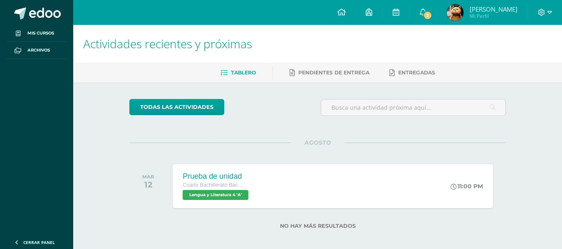
scroll to position [7, 0]
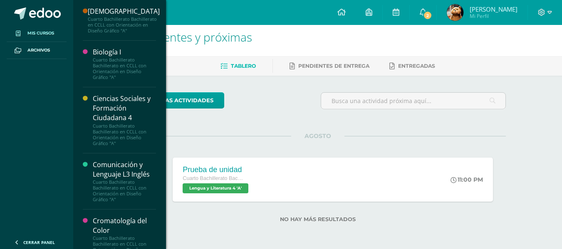
click at [53, 28] on link "Mis cursos" at bounding box center [37, 33] width 60 height 17
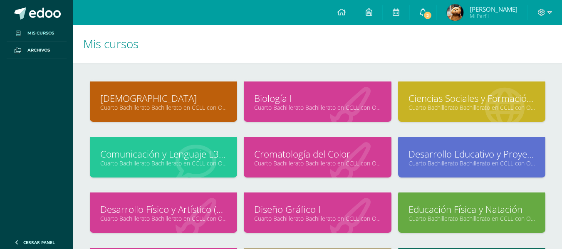
click at [428, 19] on span "2" at bounding box center [427, 15] width 9 height 9
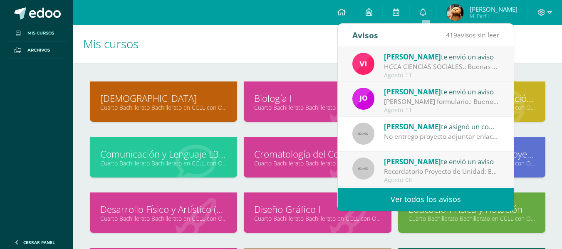
click at [539, 59] on h1 "Mis cursos" at bounding box center [317, 44] width 469 height 38
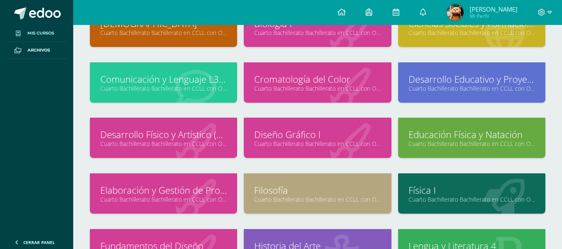
scroll to position [77, 0]
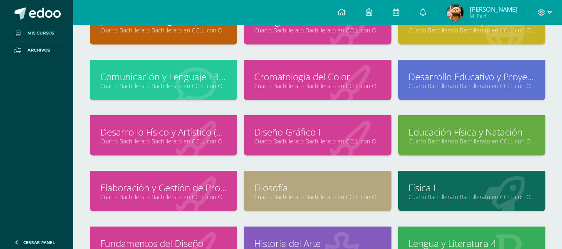
click at [340, 137] on link "Diseño Gráfico I" at bounding box center [317, 132] width 127 height 13
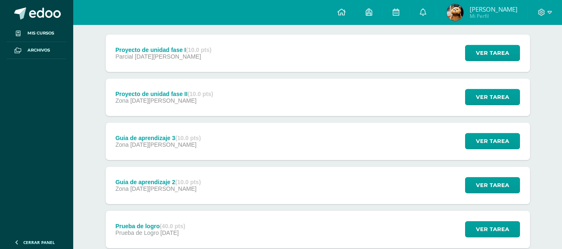
scroll to position [107, 0]
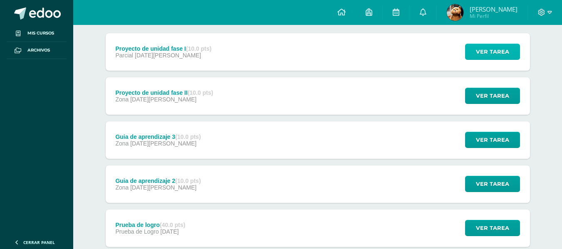
click at [484, 51] on span "Ver tarea" at bounding box center [492, 51] width 33 height 15
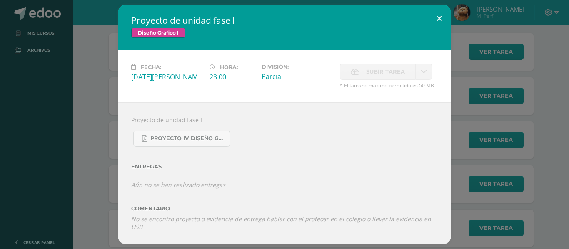
drag, startPoint x: 436, startPoint y: 18, endPoint x: 468, endPoint y: 54, distance: 47.8
click at [436, 18] on button at bounding box center [439, 19] width 24 height 28
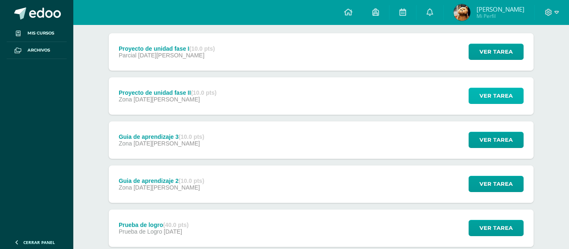
click at [494, 100] on span "Ver tarea" at bounding box center [495, 95] width 33 height 15
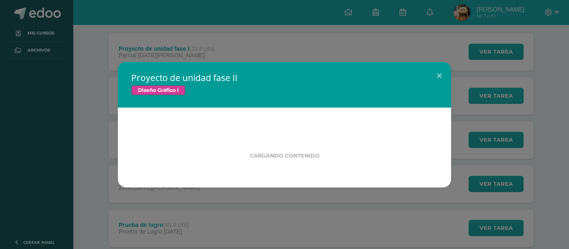
click at [488, 96] on div "Proyecto de unidad fase II Diseño Gráfico I Cargando contenido" at bounding box center [284, 125] width 562 height 126
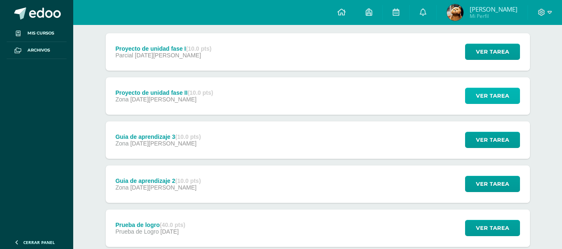
drag, startPoint x: 494, startPoint y: 100, endPoint x: 488, endPoint y: 96, distance: 6.6
click at [488, 96] on span "Ver tarea" at bounding box center [492, 95] width 33 height 15
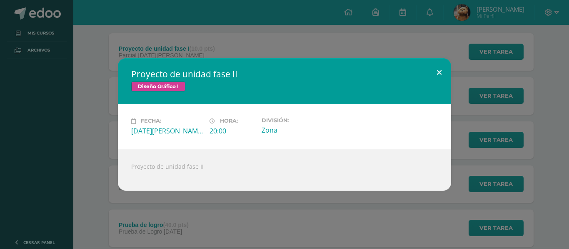
click at [433, 75] on button at bounding box center [439, 72] width 24 height 28
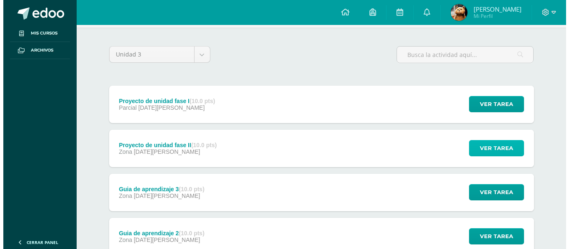
scroll to position [50, 0]
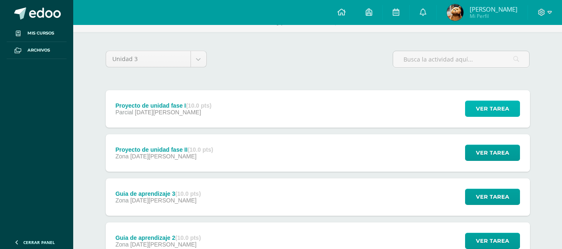
click at [504, 110] on span "Ver tarea" at bounding box center [492, 108] width 33 height 15
